Goal: Find specific page/section: Find specific page/section

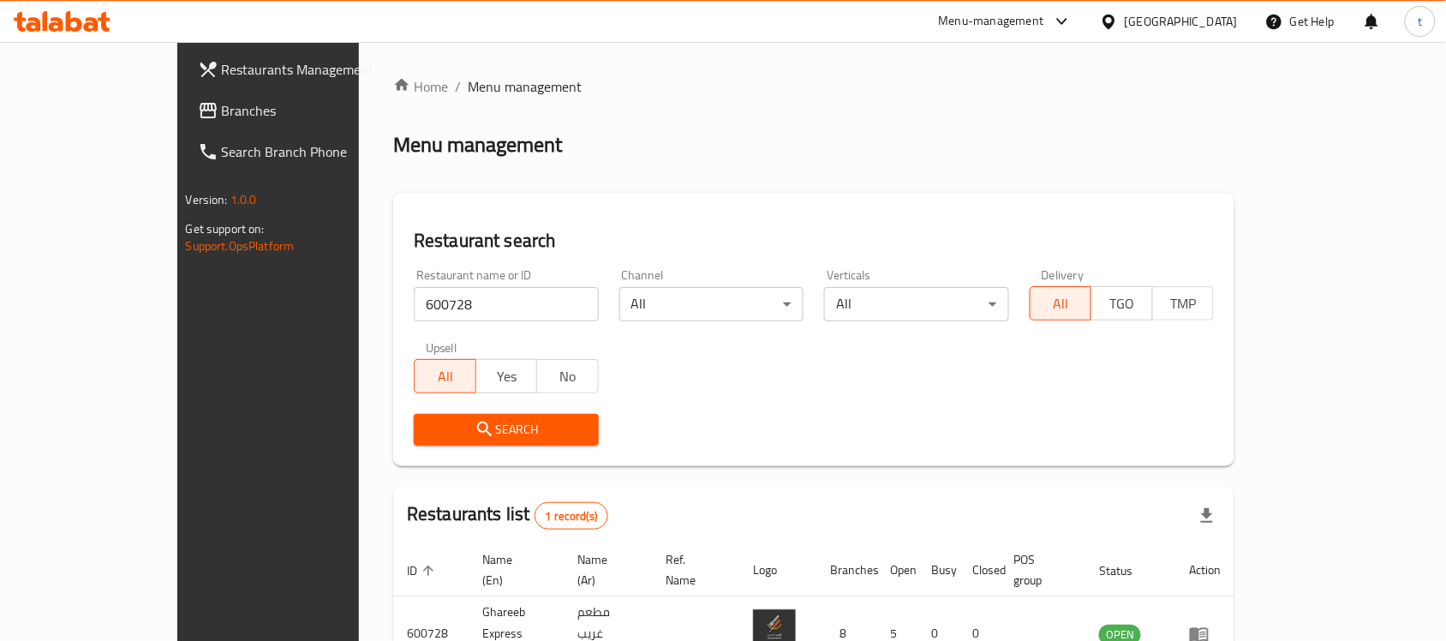
click at [1125, 27] on div at bounding box center [1112, 21] width 25 height 19
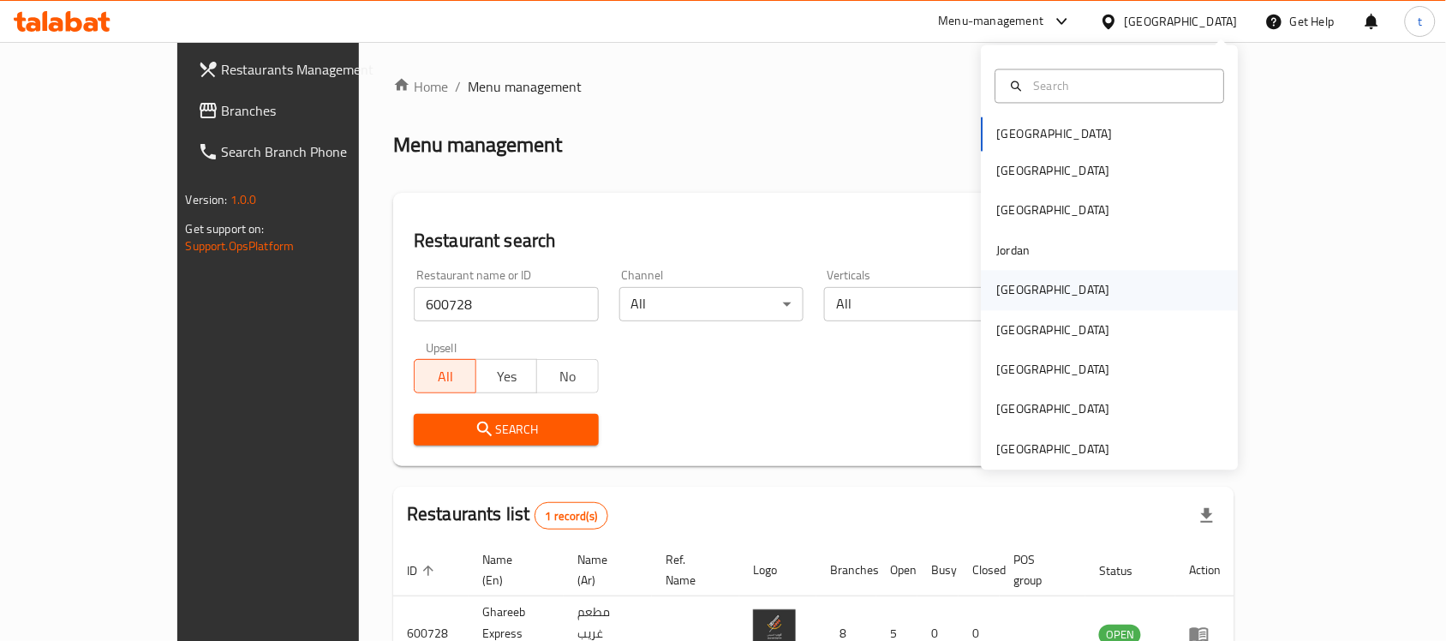
click at [1003, 281] on div "[GEOGRAPHIC_DATA]" at bounding box center [1053, 290] width 113 height 19
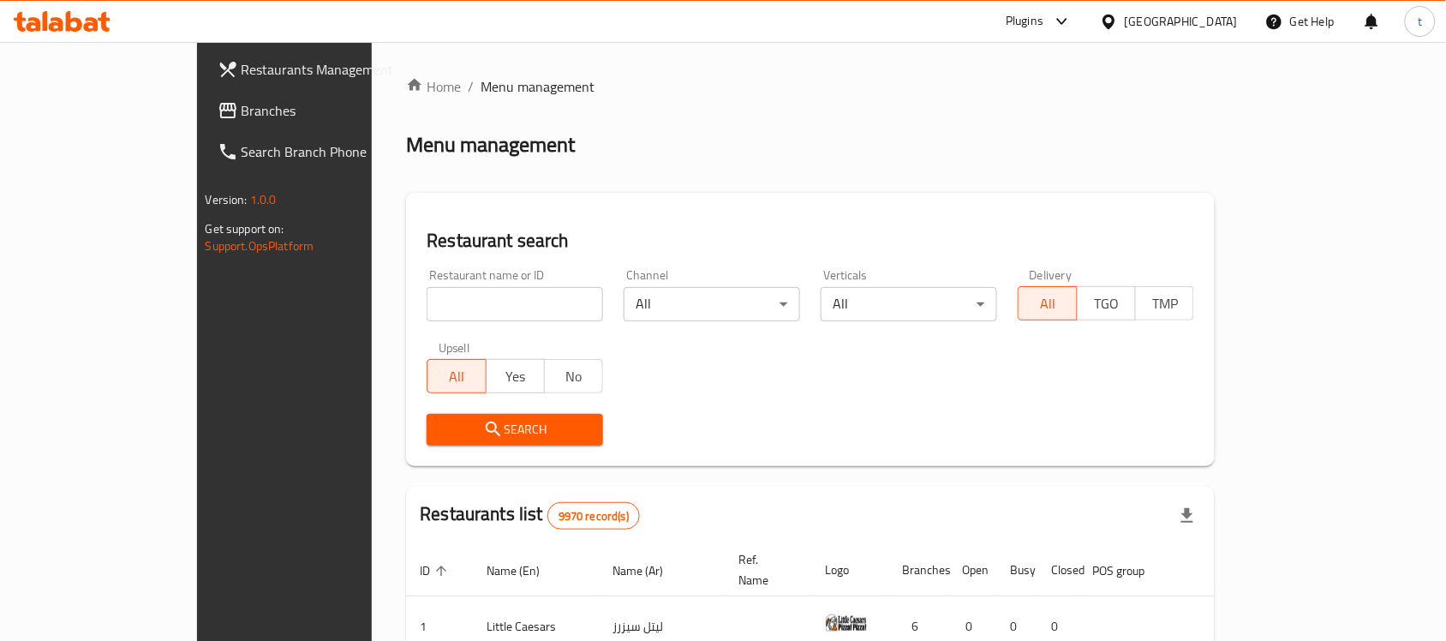
click at [242, 105] on span "Branches" at bounding box center [333, 110] width 183 height 21
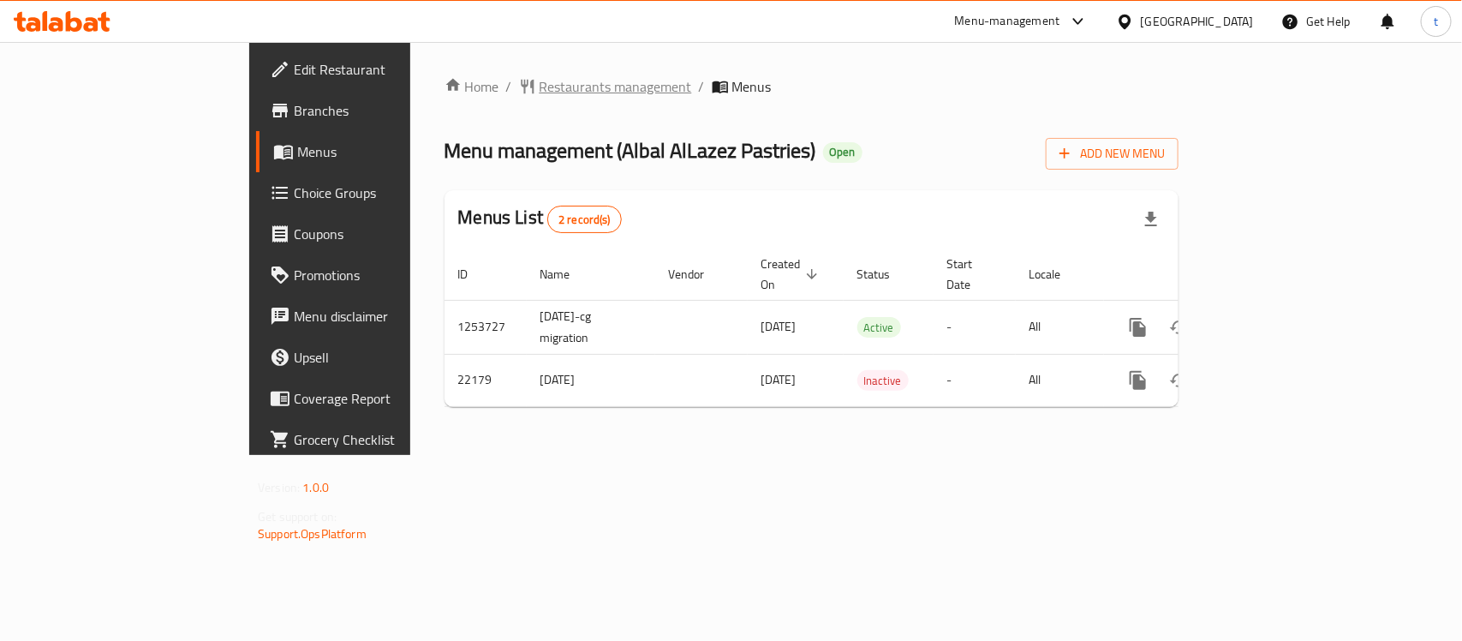
click at [540, 78] on span "Restaurants management" at bounding box center [616, 86] width 152 height 21
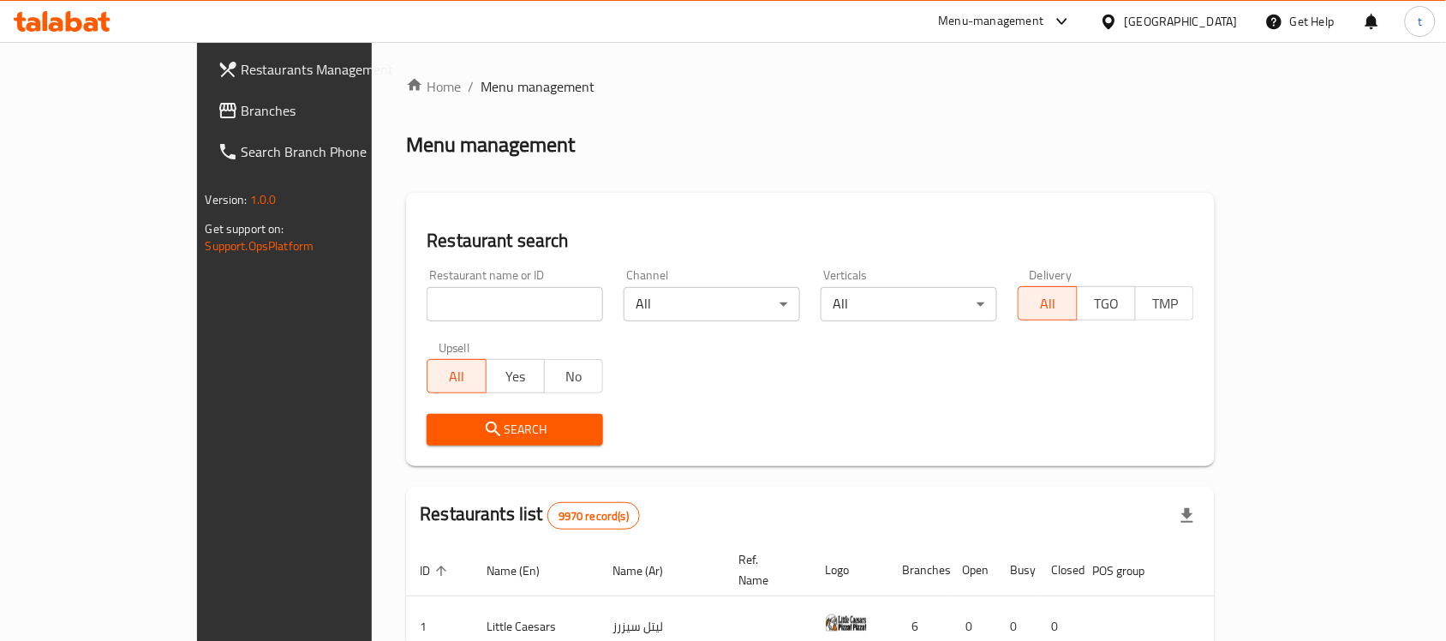
click at [420, 281] on div at bounding box center [723, 320] width 1446 height 641
click at [427, 292] on input "search" at bounding box center [515, 304] width 176 height 34
paste input "11702"
type input "11702"
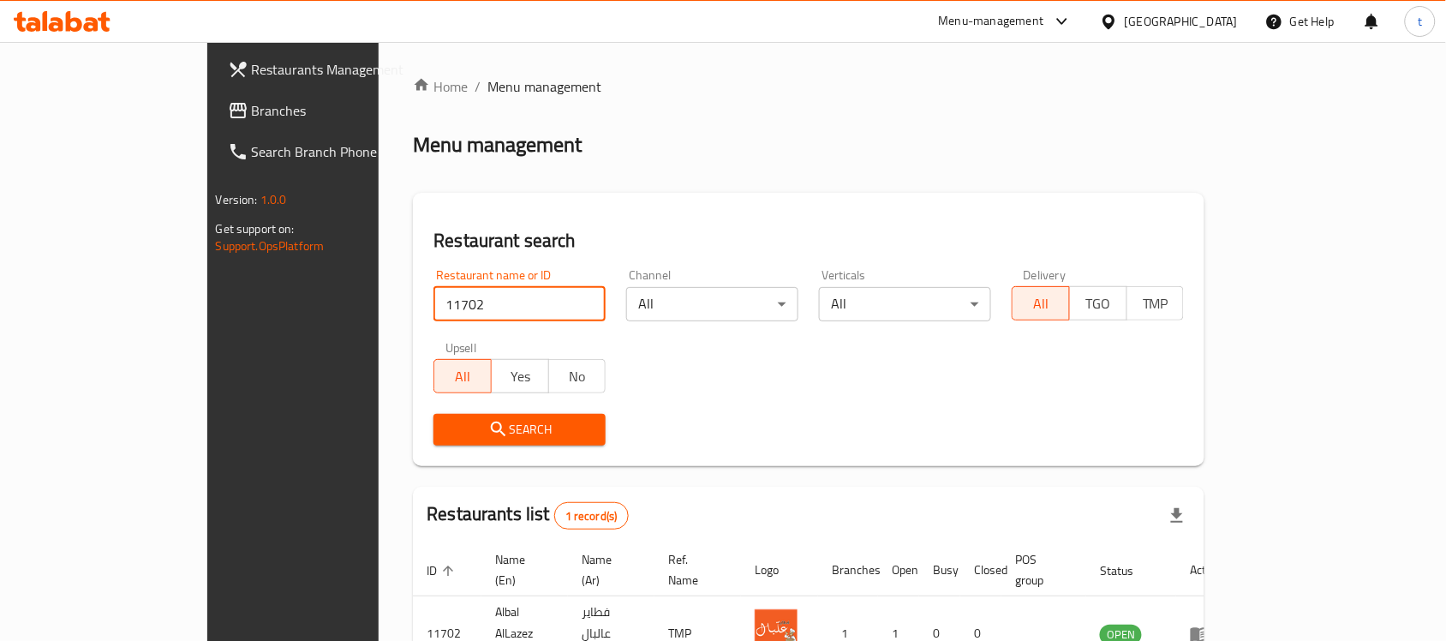
click at [447, 433] on span "Search" at bounding box center [519, 429] width 145 height 21
